Goal: Information Seeking & Learning: Learn about a topic

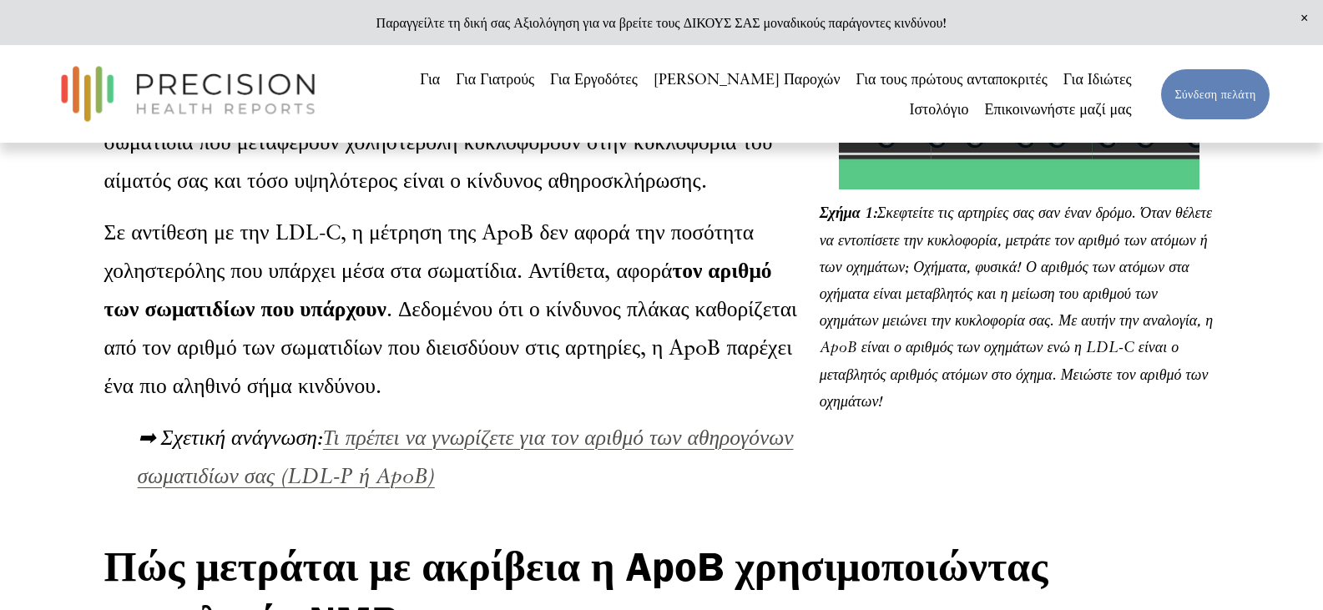
scroll to position [1920, 0]
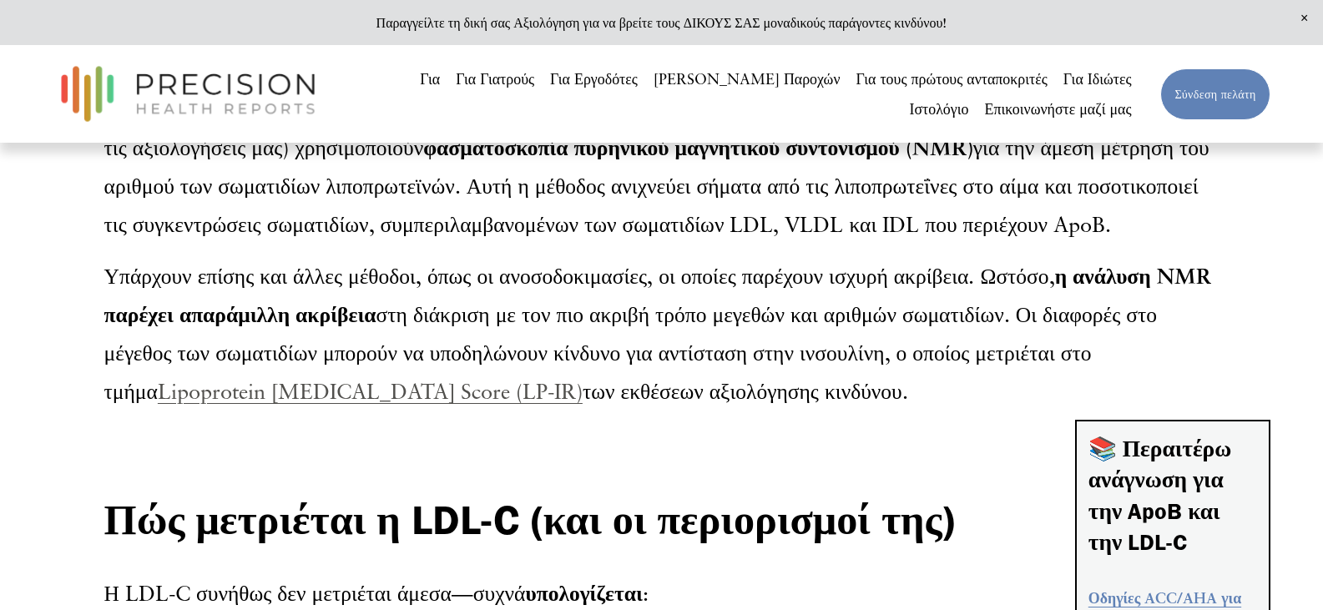
click at [351, 404] on font "Lipoprotein Insulin Resistance Score (LP-IR)" at bounding box center [370, 391] width 425 height 26
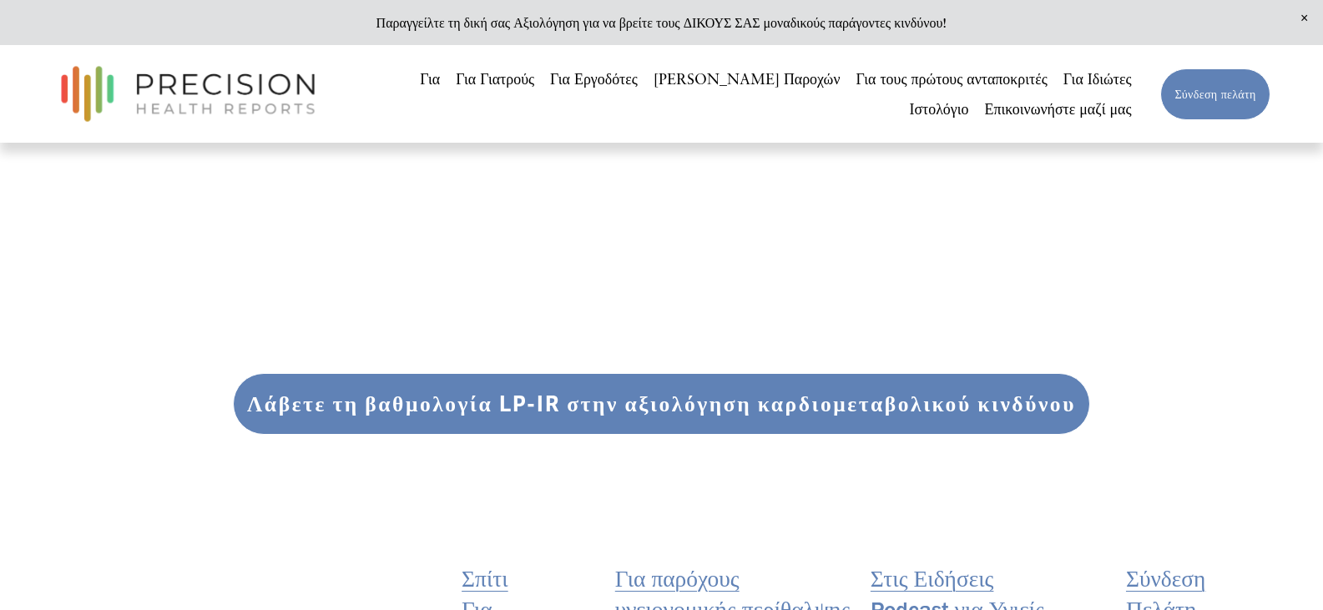
scroll to position [3255, 0]
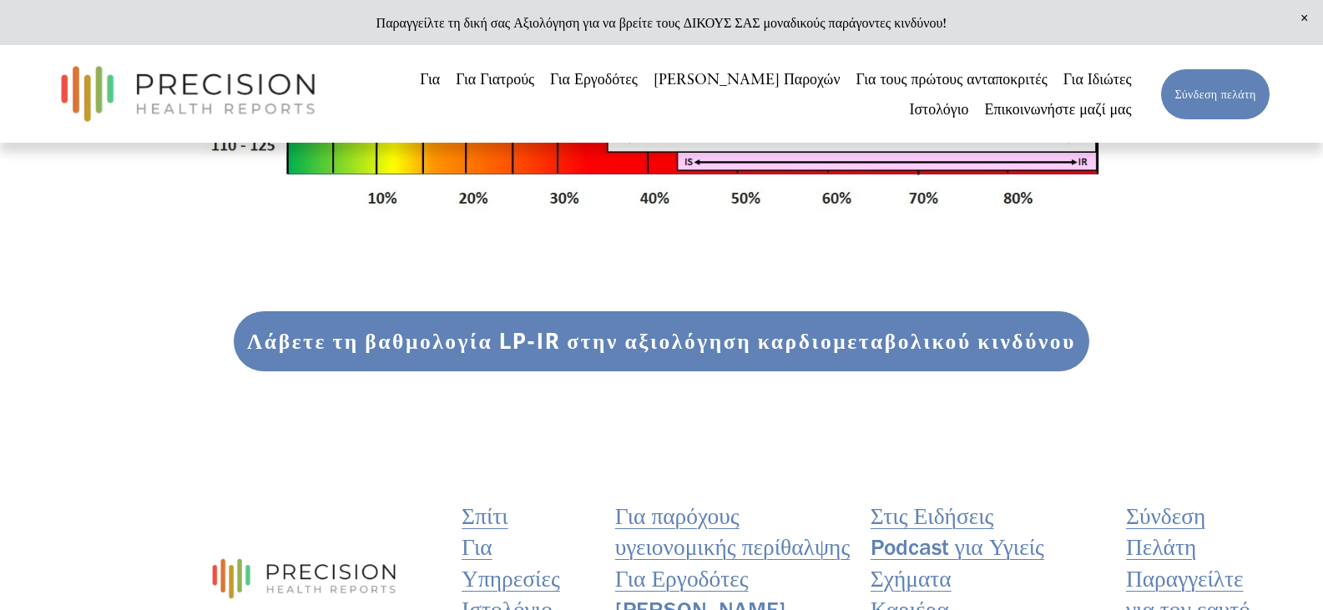
click at [430, 355] on font "Λάβετε τη βαθμολογία LP-IR στην αξιολόγηση καρδιομεταβολικού κινδύνου" at bounding box center [661, 342] width 829 height 26
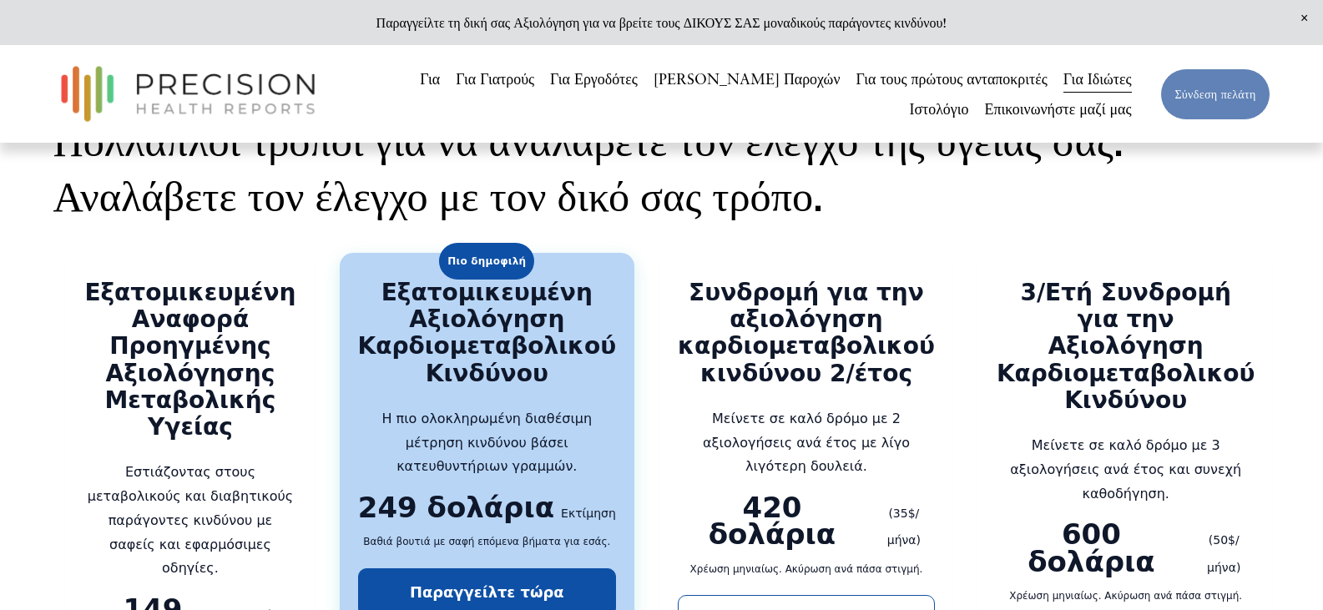
scroll to position [2921, 0]
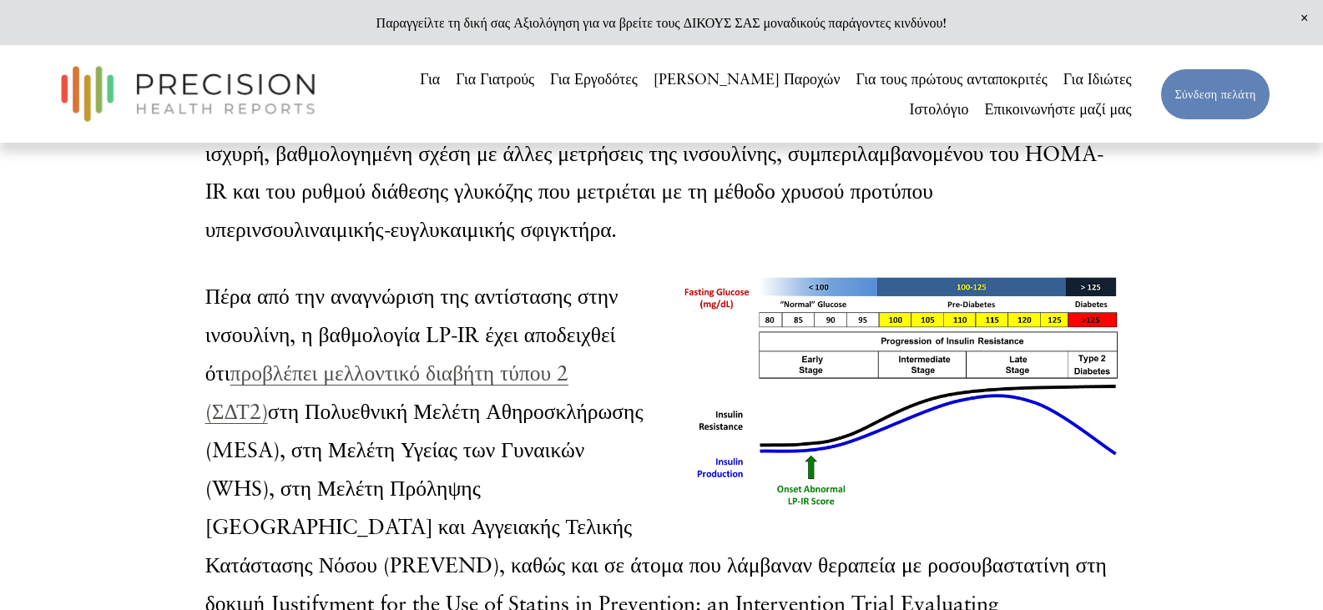
scroll to position [1920, 0]
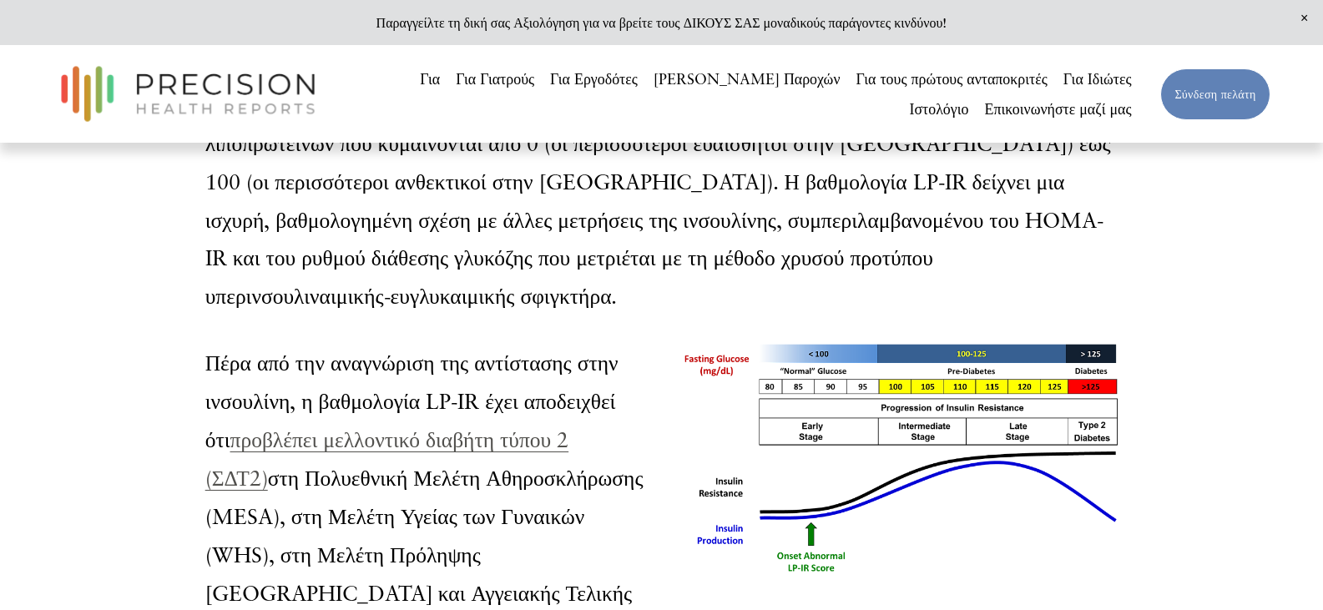
click at [437, 453] on font "προβλέπει μελλοντικό διαβήτη τύπου 2 (ΣΔΤ2)" at bounding box center [386, 459] width 363 height 64
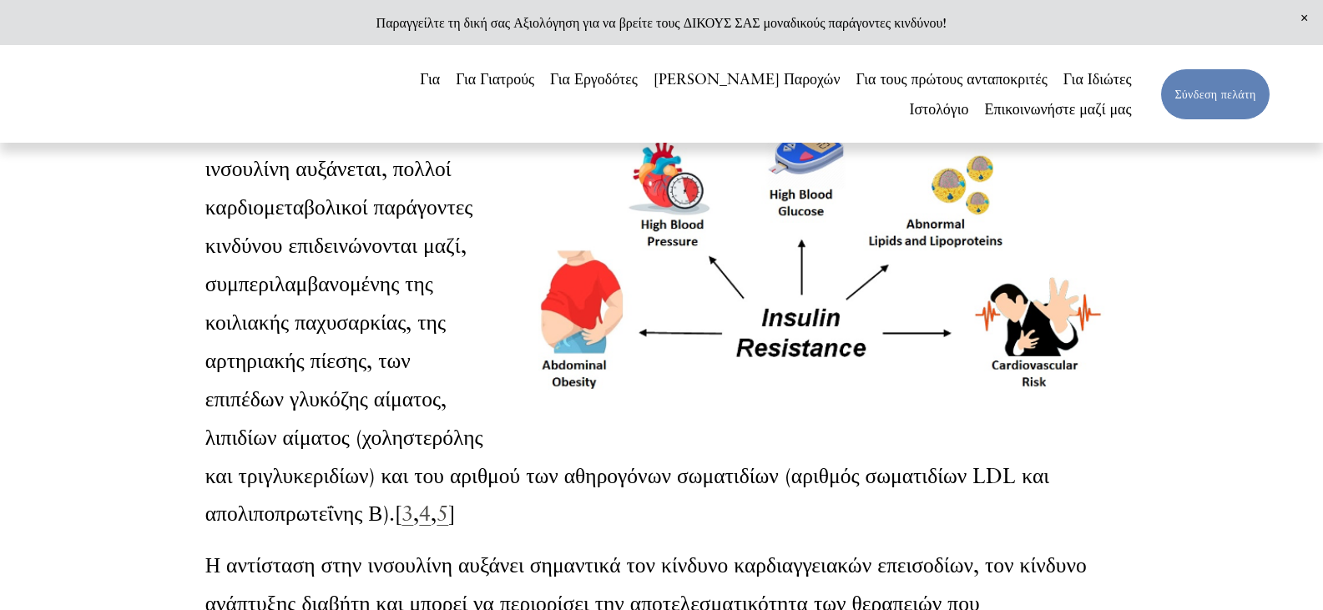
scroll to position [2421, 0]
